Goal: Navigation & Orientation: Find specific page/section

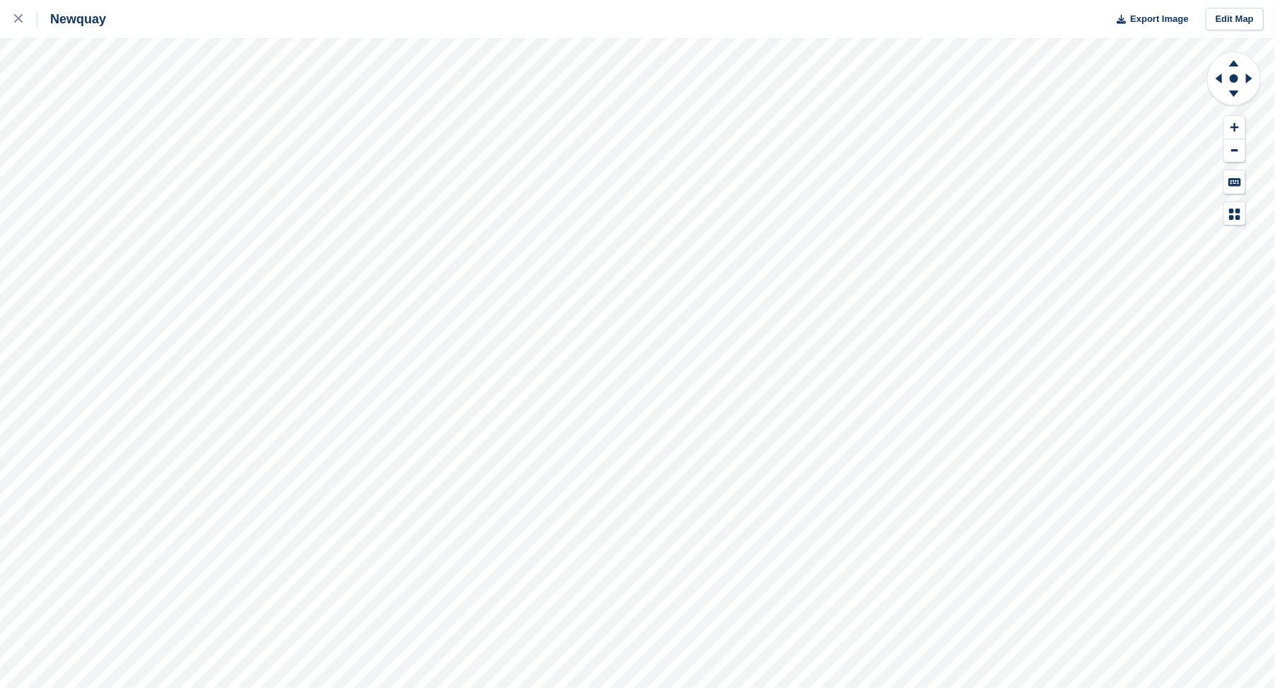
click at [0, 0] on html "Newquay Export Image Edit Map" at bounding box center [637, 344] width 1275 height 688
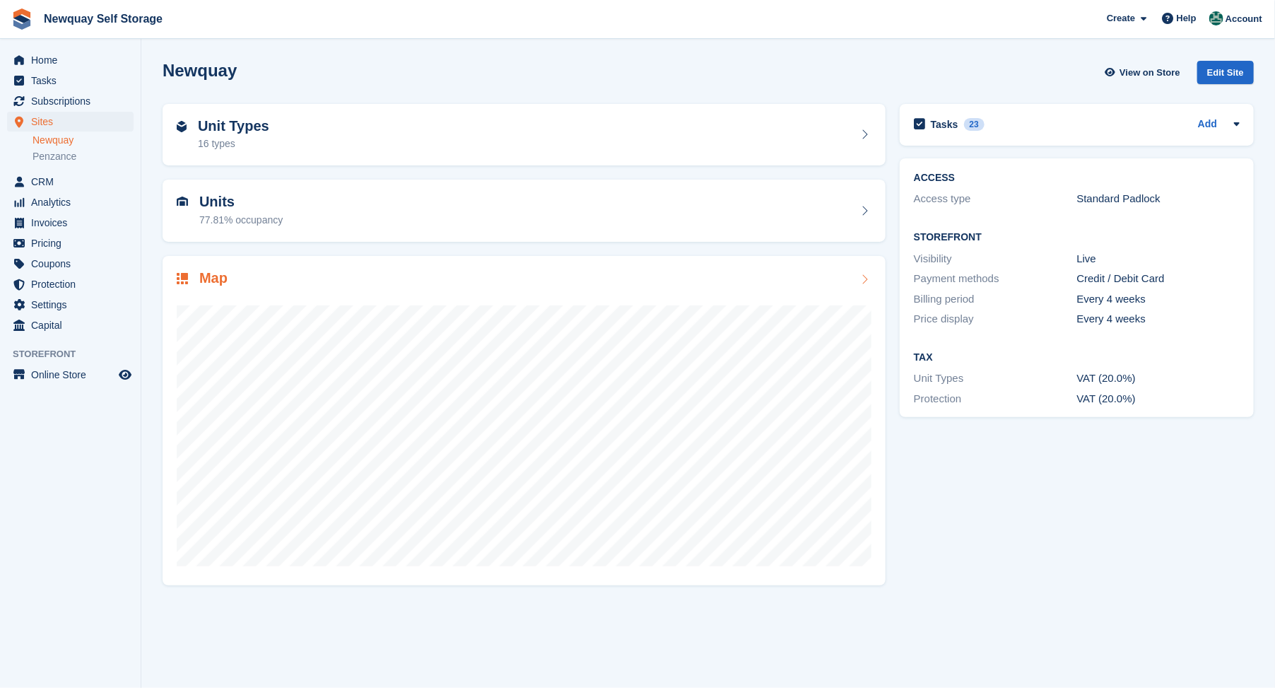
click at [353, 577] on div "Map" at bounding box center [524, 420] width 723 height 329
